Goal: Find contact information: Find contact information

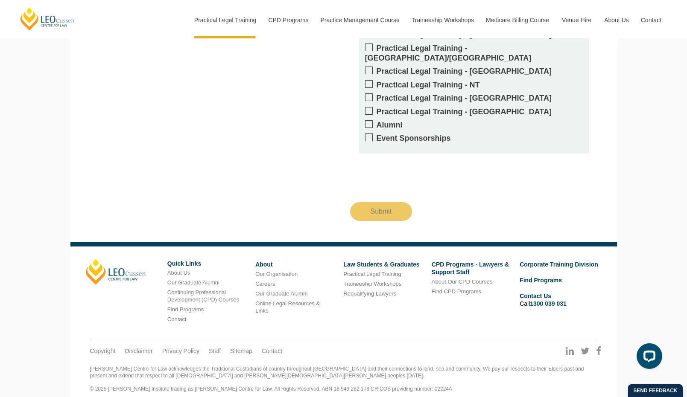
scroll to position [885, 0]
click at [189, 314] on li "Contact" at bounding box center [204, 319] width 75 height 10
click at [183, 316] on link "Contact" at bounding box center [176, 319] width 19 height 6
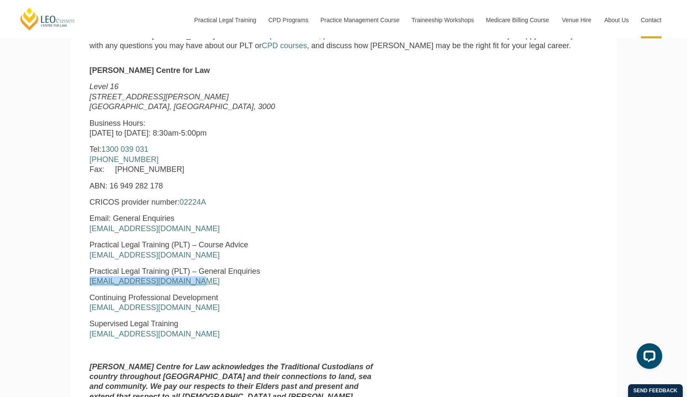
drag, startPoint x: 194, startPoint y: 285, endPoint x: 90, endPoint y: 282, distance: 104.2
click at [90, 282] on p "Practical Legal Training (PLT) – General Enquiries [EMAIL_ADDRESS][DOMAIN_NAME]" at bounding box center [235, 277] width 291 height 20
copy link "[EMAIL_ADDRESS][DOMAIN_NAME]"
